Goal: Transaction & Acquisition: Purchase product/service

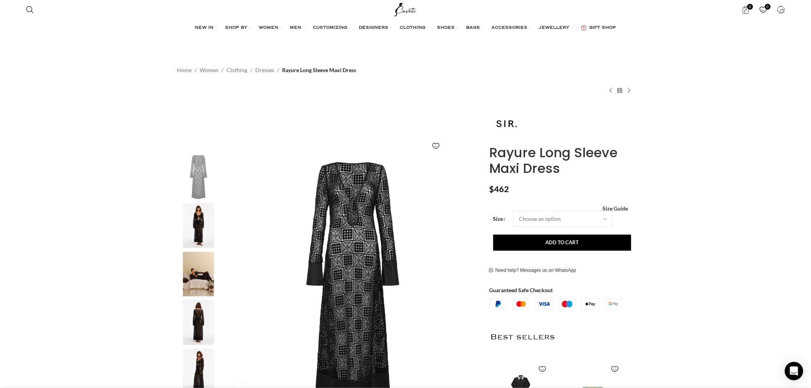
scroll to position [0, 80]
click at [190, 225] on img at bounding box center [198, 225] width 47 height 45
click at [347, 224] on img at bounding box center [353, 281] width 254 height 254
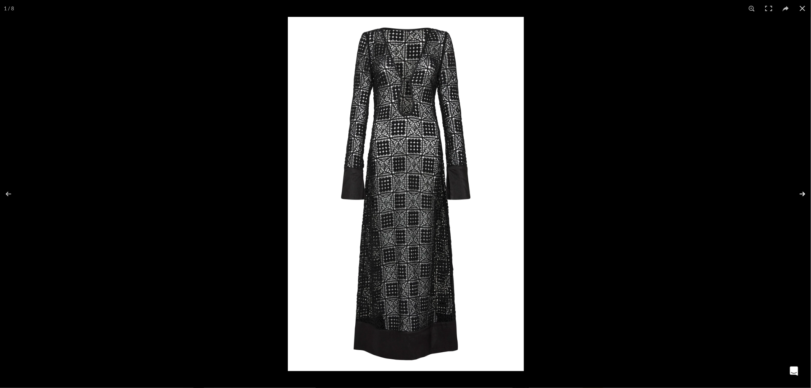
scroll to position [0, 161]
click at [806, 194] on button at bounding box center [797, 194] width 27 height 38
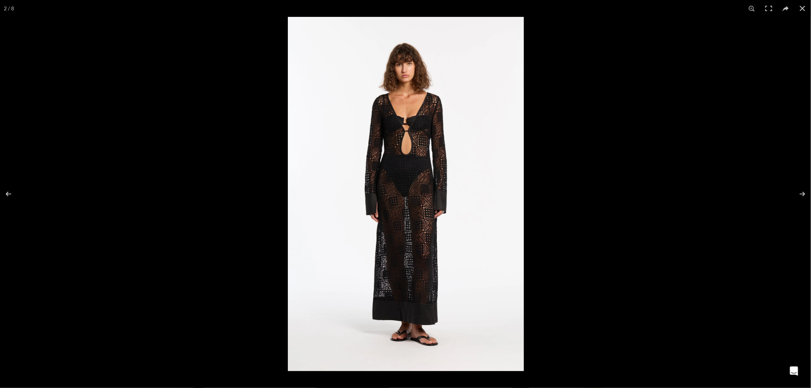
drag, startPoint x: 801, startPoint y: 193, endPoint x: 497, endPoint y: 114, distance: 314.2
click at [801, 193] on button at bounding box center [797, 194] width 27 height 38
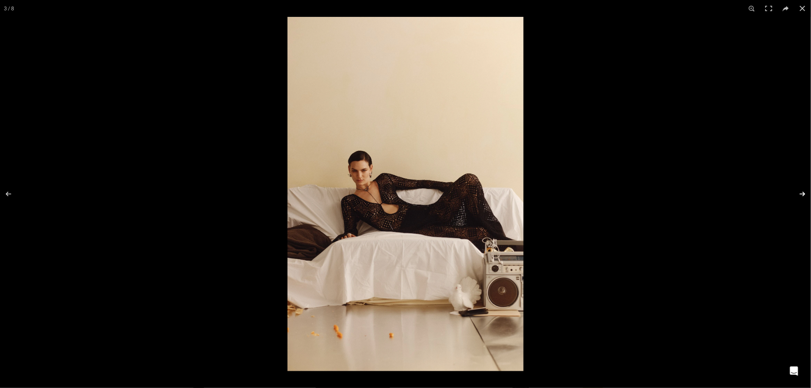
click at [801, 193] on button at bounding box center [797, 194] width 27 height 38
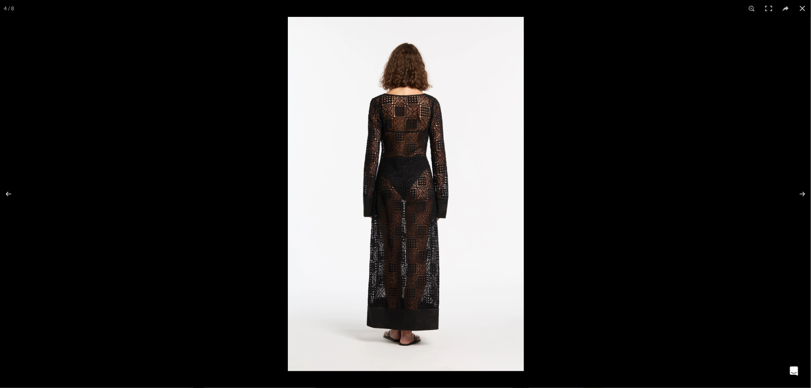
scroll to position [0, 242]
click at [799, 192] on button at bounding box center [797, 194] width 27 height 38
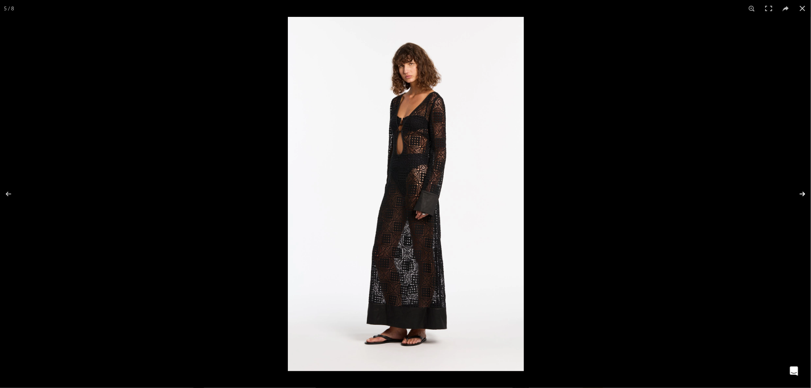
click at [801, 192] on button at bounding box center [797, 194] width 27 height 38
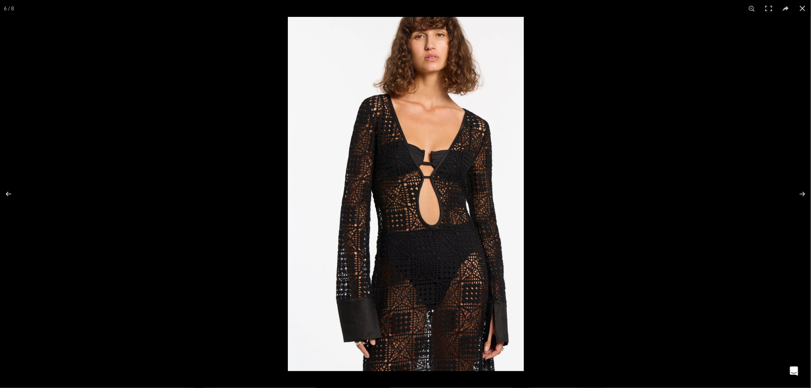
scroll to position [0, 323]
click at [799, 197] on button at bounding box center [797, 194] width 27 height 38
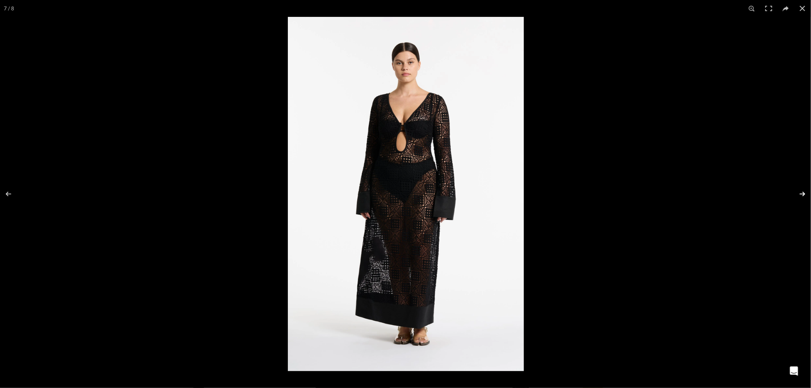
click at [803, 190] on button at bounding box center [797, 194] width 27 height 38
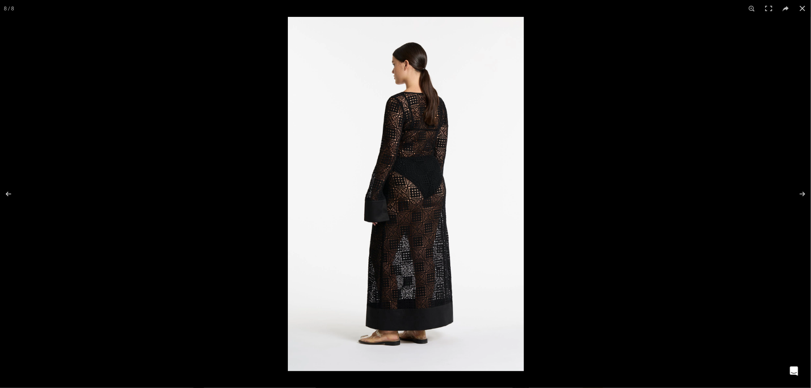
scroll to position [0, 403]
click at [805, 190] on button at bounding box center [797, 194] width 27 height 38
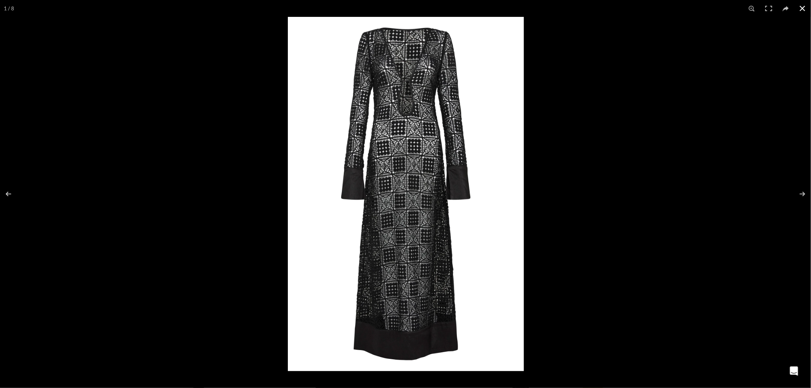
click at [804, 8] on button at bounding box center [802, 8] width 17 height 17
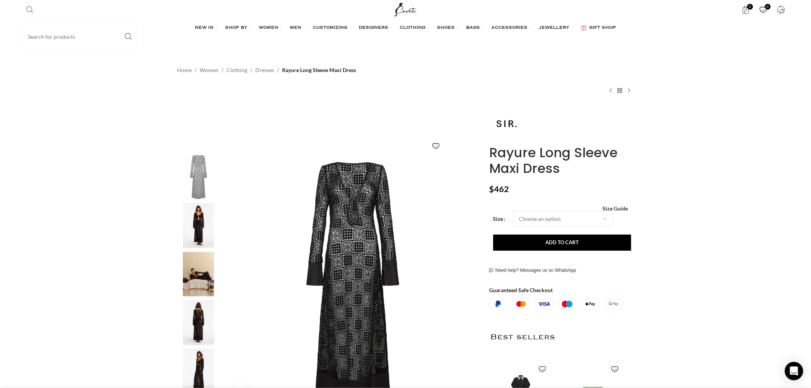
click at [33, 39] on input "Search" at bounding box center [79, 36] width 115 height 27
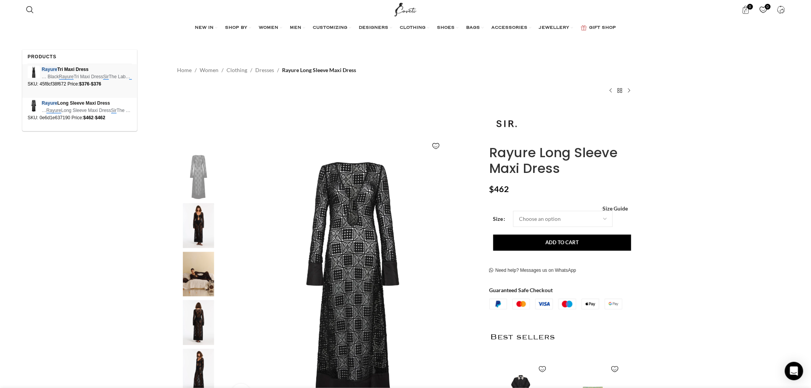
click at [62, 71] on span "Rayure Tri Maxi Dress" at bounding box center [87, 69] width 90 height 7
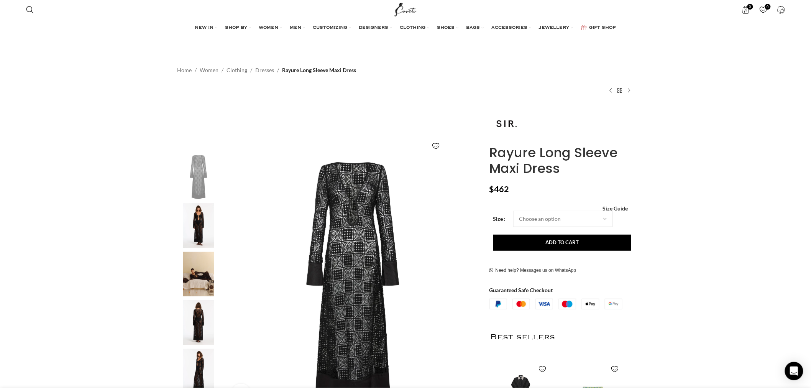
type input "sir rayure"
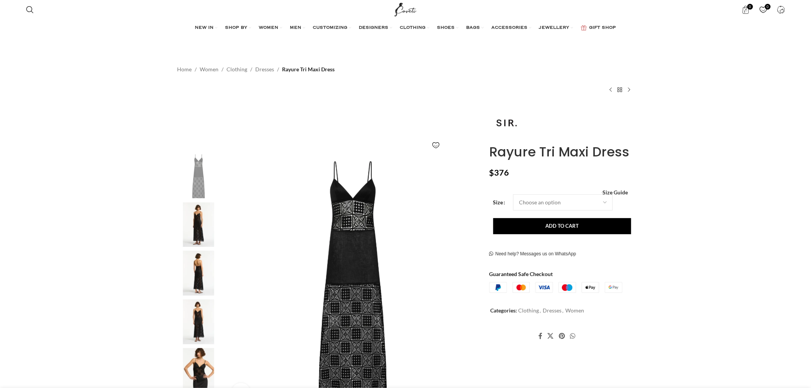
click at [538, 156] on h1 "Rayure Tri Maxi Dress" at bounding box center [561, 152] width 144 height 16
copy div "Rayure Tri Maxi Dress"
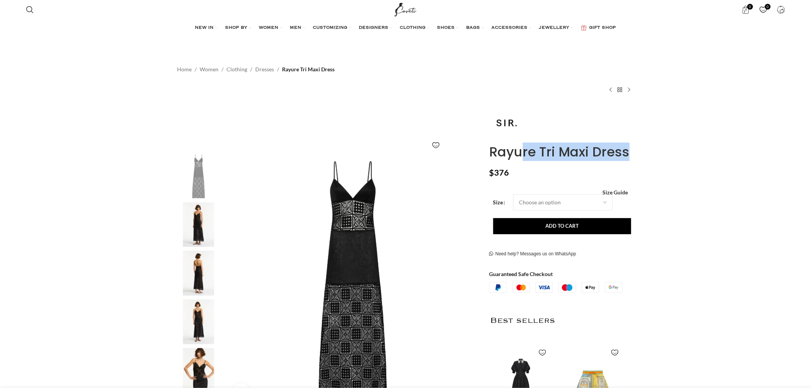
click at [200, 227] on img at bounding box center [198, 224] width 47 height 45
click at [390, 261] on img at bounding box center [353, 281] width 254 height 254
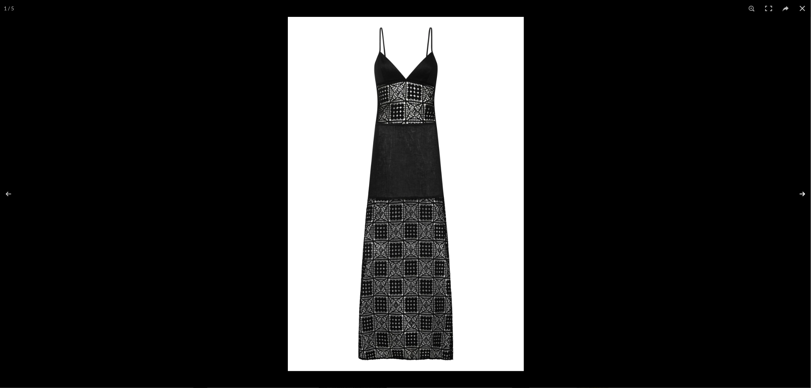
click at [802, 189] on button at bounding box center [797, 194] width 27 height 38
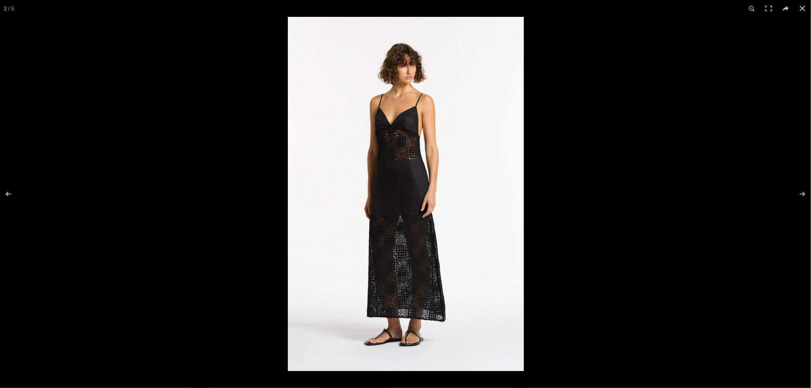
drag, startPoint x: 804, startPoint y: 192, endPoint x: 464, endPoint y: 97, distance: 353.3
click at [804, 192] on button at bounding box center [797, 194] width 27 height 38
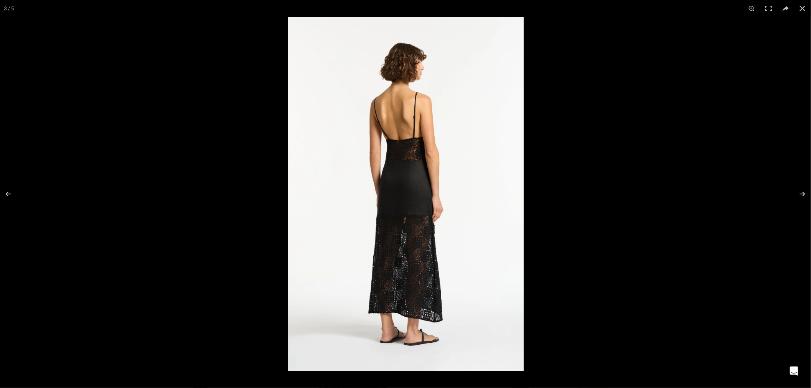
scroll to position [0, 161]
click at [798, 190] on button at bounding box center [797, 194] width 27 height 38
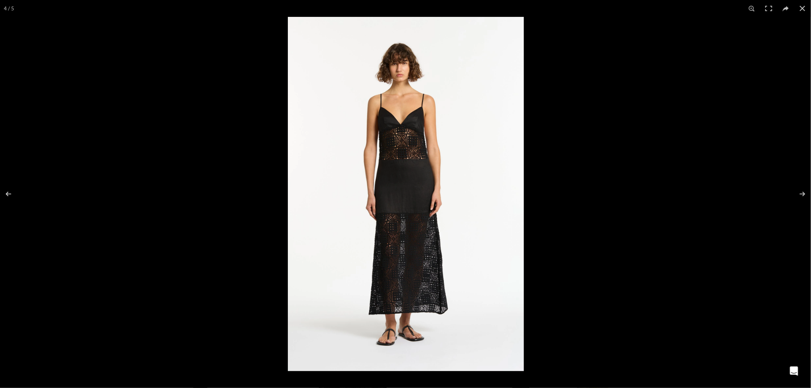
scroll to position [0, 242]
click at [801, 189] on button at bounding box center [797, 194] width 27 height 38
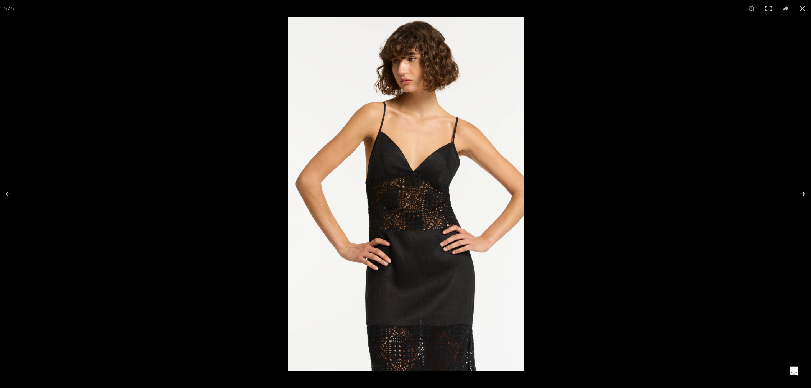
click at [799, 187] on button at bounding box center [797, 194] width 27 height 38
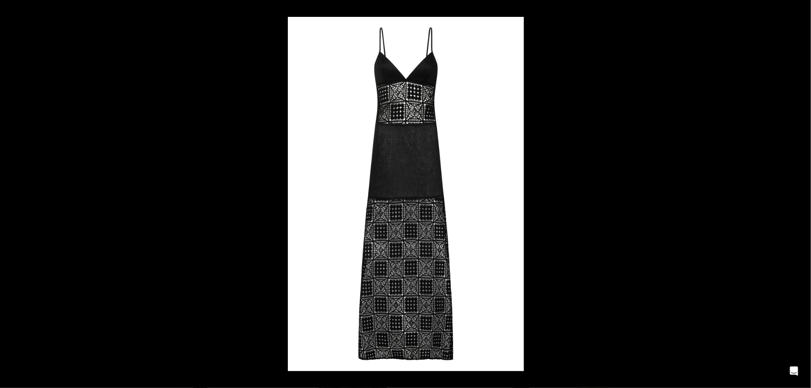
scroll to position [0, 403]
